Goal: Information Seeking & Learning: Learn about a topic

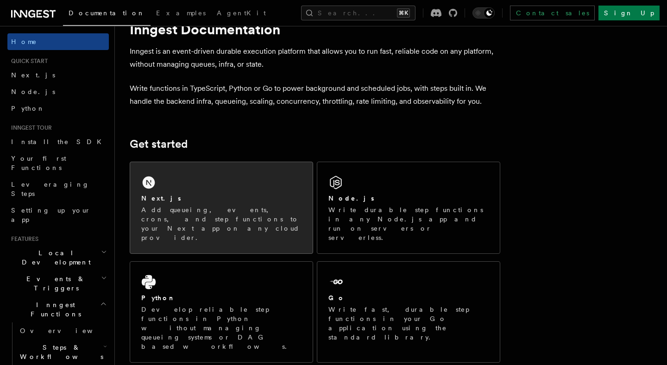
scroll to position [32, 0]
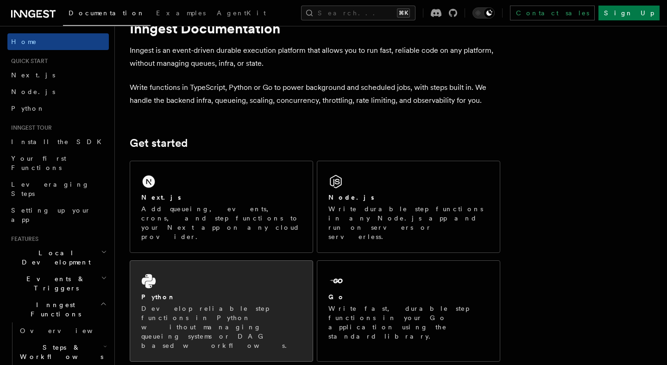
click at [252, 271] on div "Python Develop reliable step functions in Python without managing queueing syst…" at bounding box center [221, 311] width 183 height 101
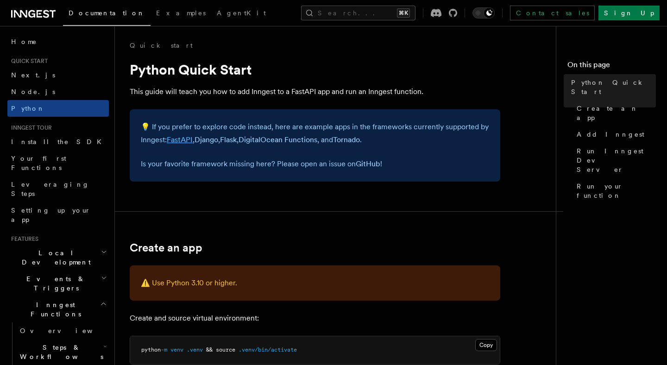
click at [181, 139] on link "FastAPI" at bounding box center [180, 139] width 26 height 9
click at [209, 140] on link "Django" at bounding box center [207, 139] width 24 height 9
click at [237, 142] on link "Flask" at bounding box center [228, 139] width 17 height 9
click at [360, 141] on link "Tornado" at bounding box center [346, 139] width 27 height 9
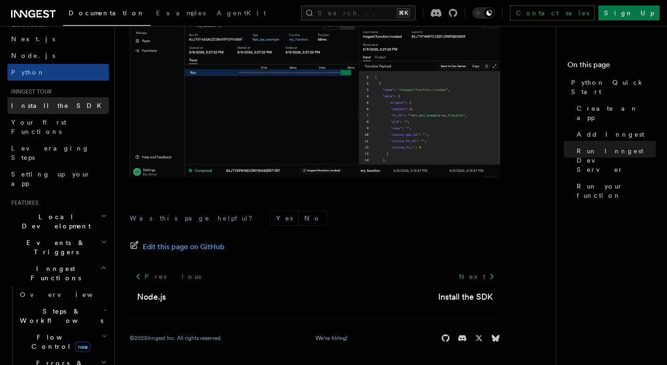
scroll to position [40, 0]
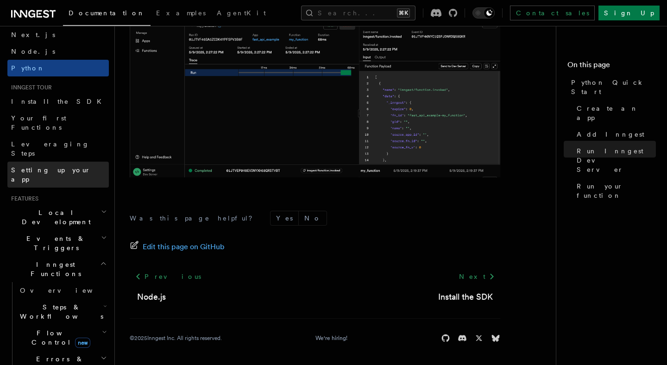
click at [67, 166] on span "Setting up your app" at bounding box center [51, 174] width 80 height 17
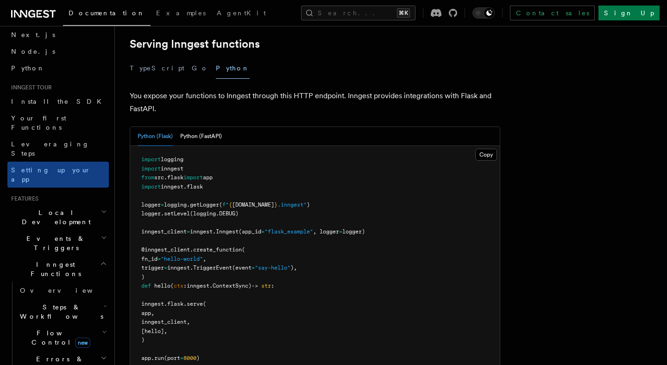
scroll to position [338, 0]
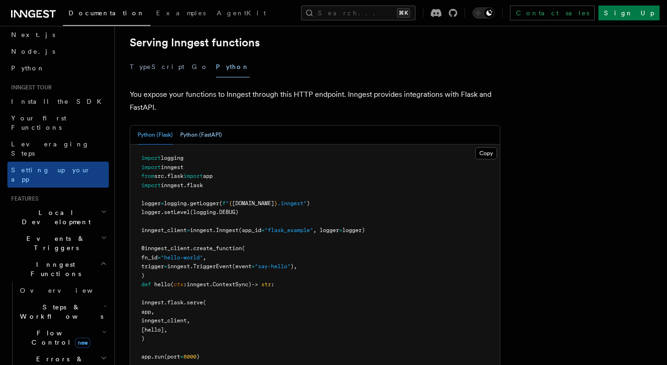
click at [208, 126] on button "Python (FastAPI)" at bounding box center [201, 135] width 42 height 19
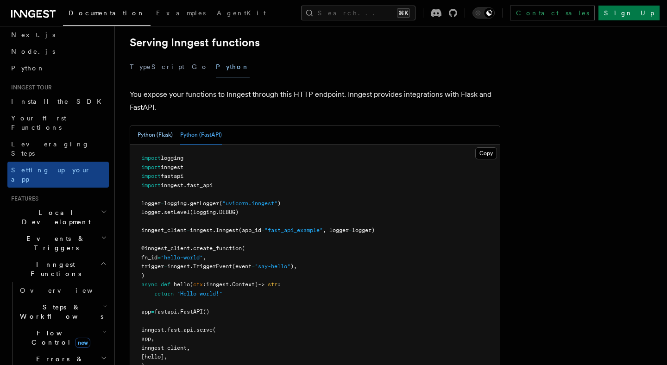
click at [164, 126] on button "Python (Flask)" at bounding box center [155, 135] width 35 height 19
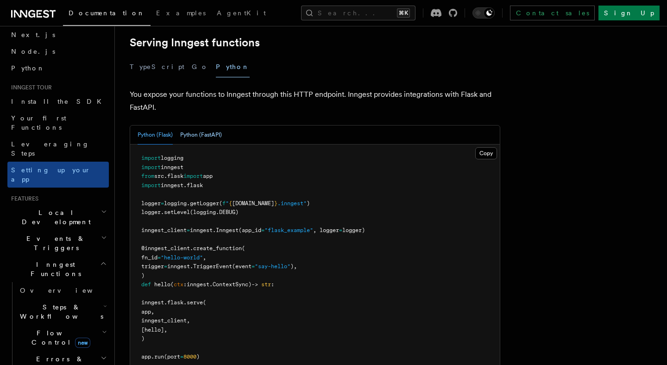
click at [201, 126] on button "Python (FastAPI)" at bounding box center [201, 135] width 42 height 19
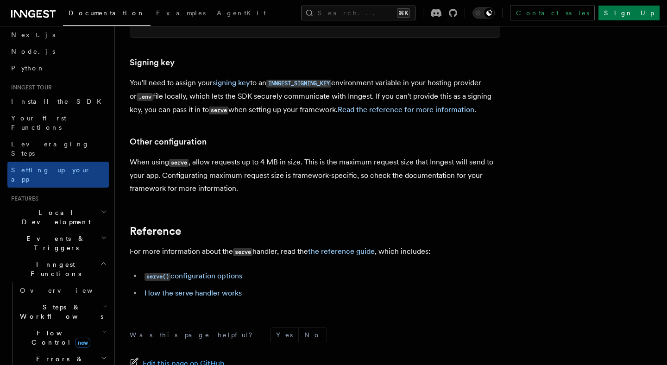
scroll to position [682, 0]
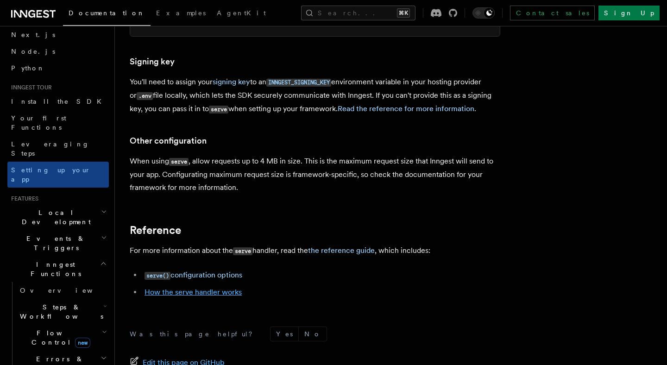
click at [227, 288] on link "How the serve handler works" at bounding box center [193, 292] width 97 height 9
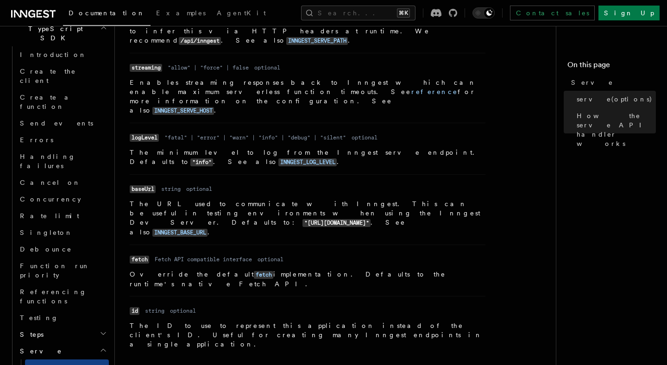
scroll to position [637, 0]
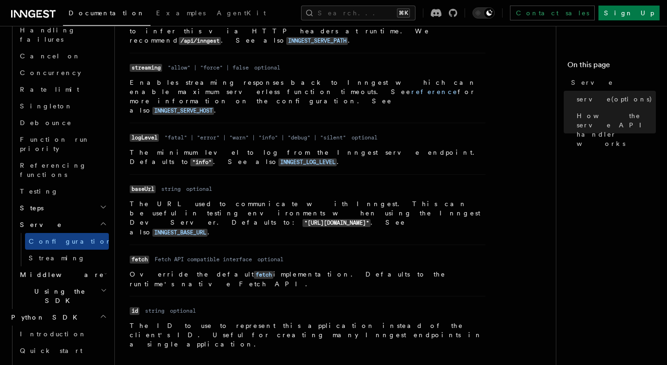
scroll to position [757, 0]
click at [72, 325] on link "Introduction" at bounding box center [62, 333] width 93 height 17
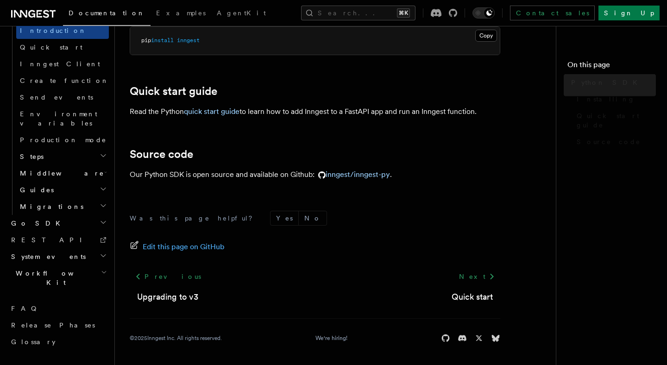
scroll to position [560, 0]
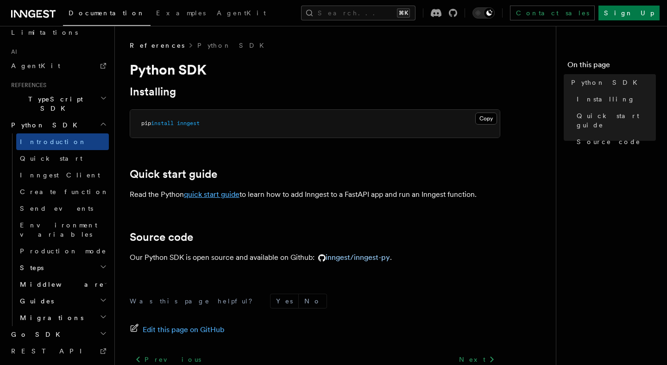
click at [215, 195] on link "quick start guide" at bounding box center [212, 194] width 56 height 9
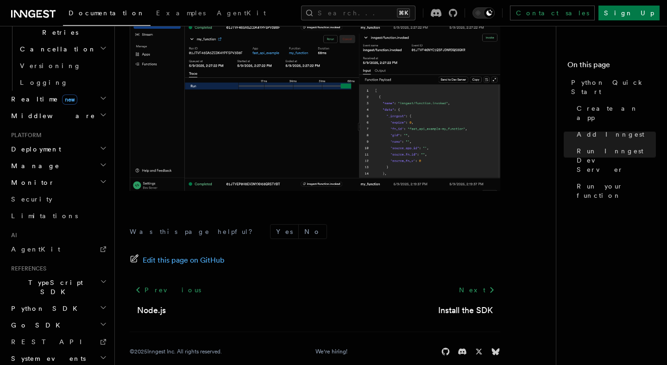
scroll to position [1978, 0]
